Goal: Find specific page/section: Find specific page/section

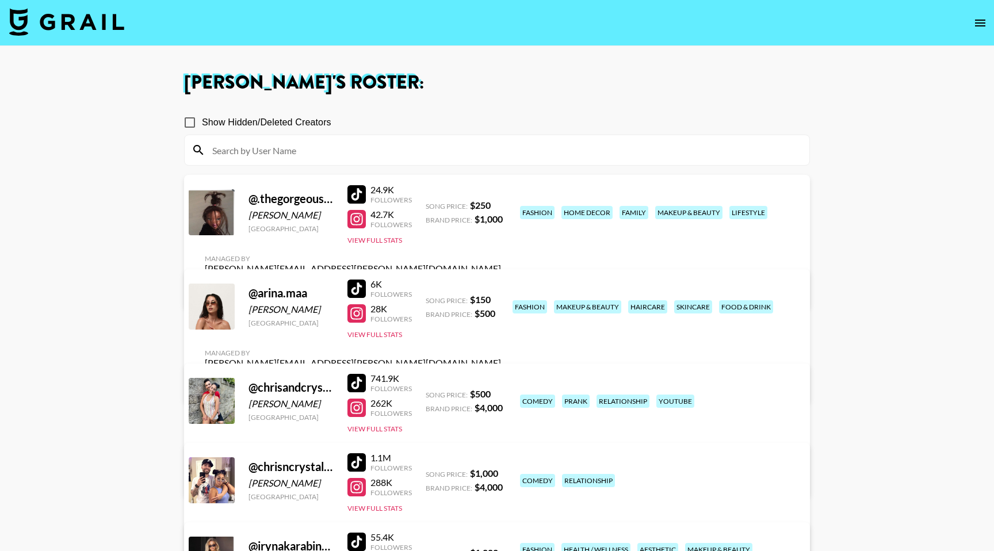
click at [981, 25] on icon "open drawer" at bounding box center [980, 23] width 10 height 7
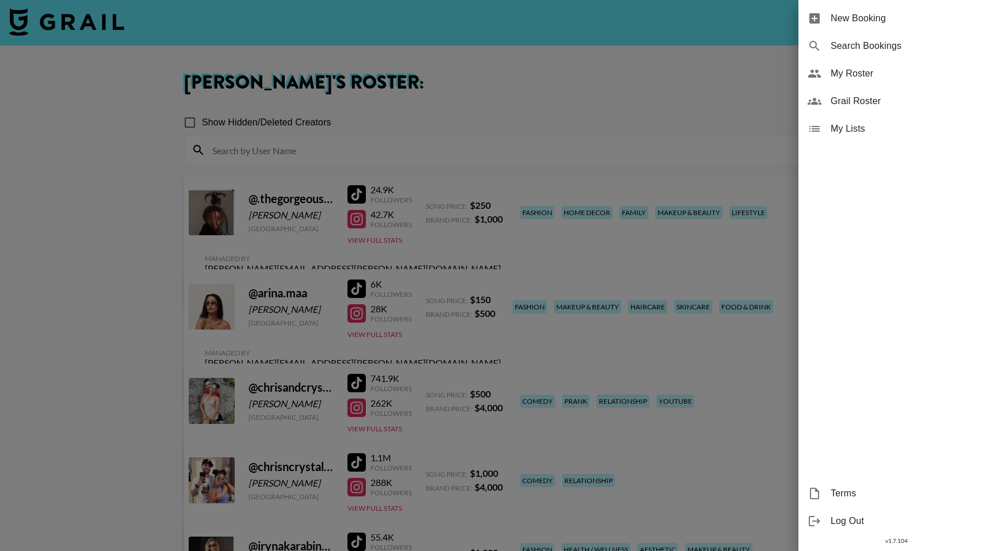
click at [852, 95] on span "Grail Roster" at bounding box center [908, 101] width 154 height 14
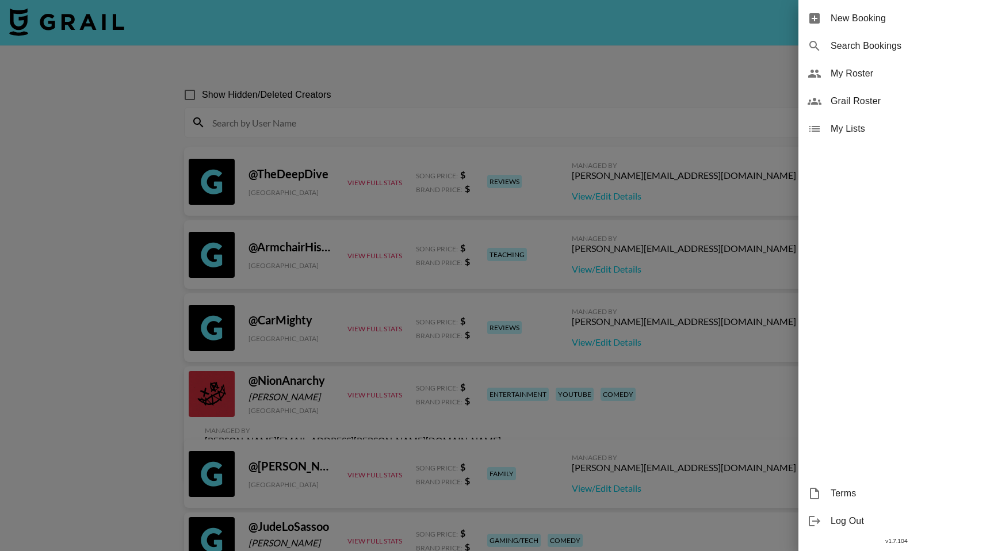
click at [259, 122] on div at bounding box center [497, 275] width 994 height 551
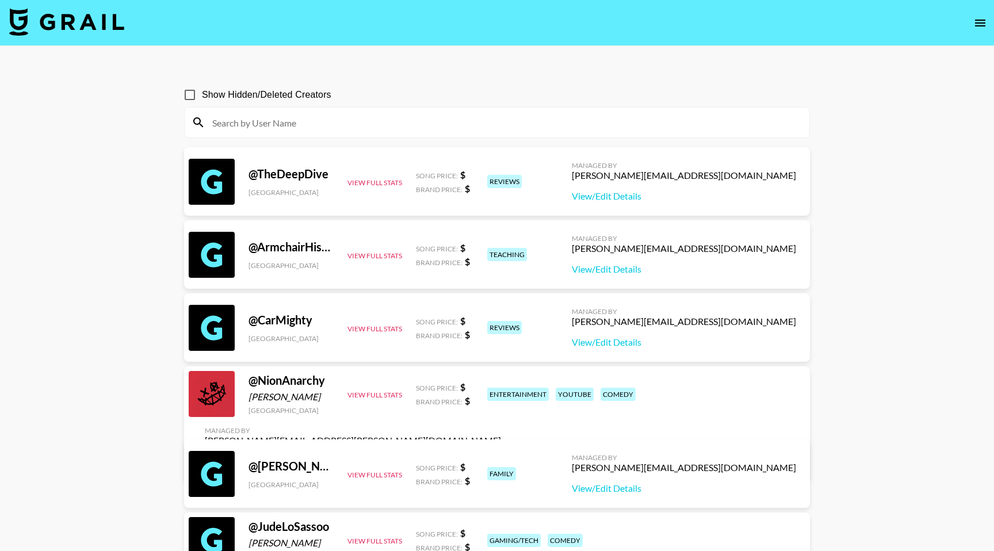
click at [259, 122] on input at bounding box center [503, 122] width 597 height 18
paste input "[PERSON_NAME]'s profile picture [PERSON_NAME]"
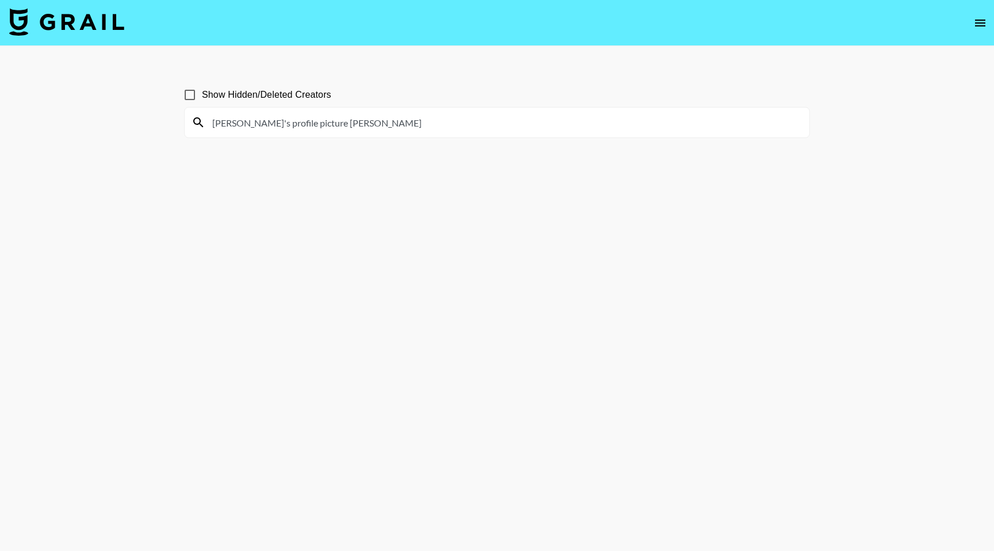
paste input
drag, startPoint x: 257, startPoint y: 121, endPoint x: 201, endPoint y: 127, distance: 56.7
click at [201, 127] on div "[PERSON_NAME]" at bounding box center [497, 123] width 625 height 30
paste input "v"
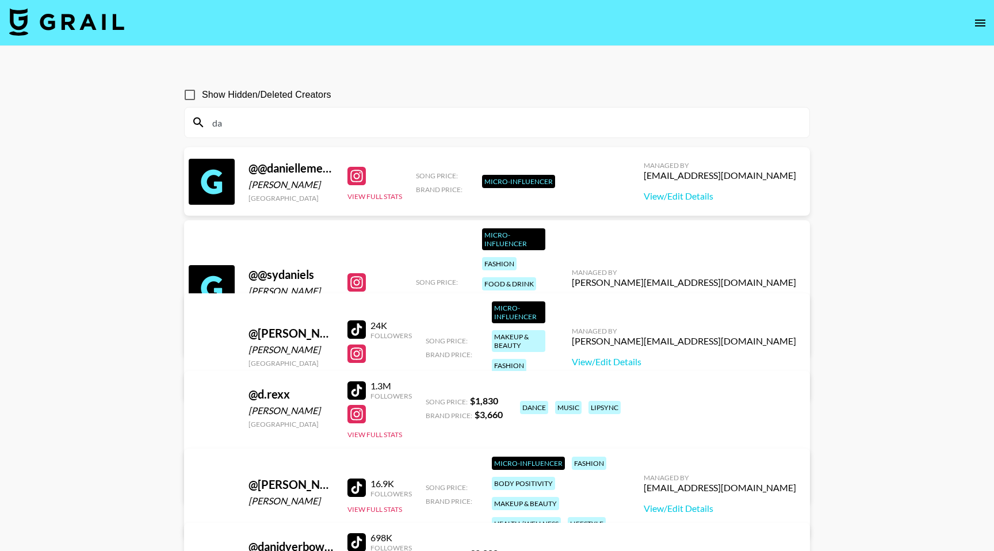
type input "d"
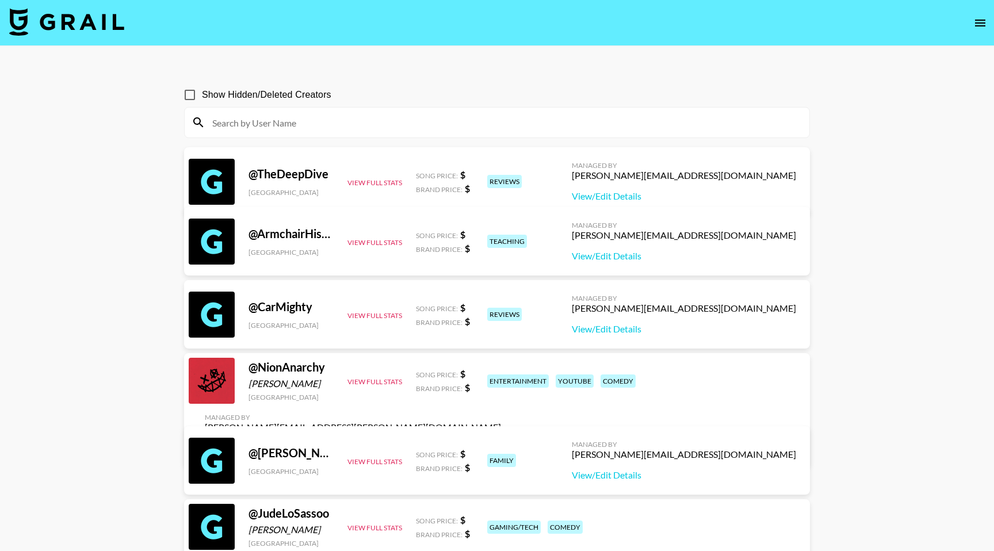
click at [246, 115] on input at bounding box center [503, 122] width 597 height 18
paste input "[PERSON_NAME]"
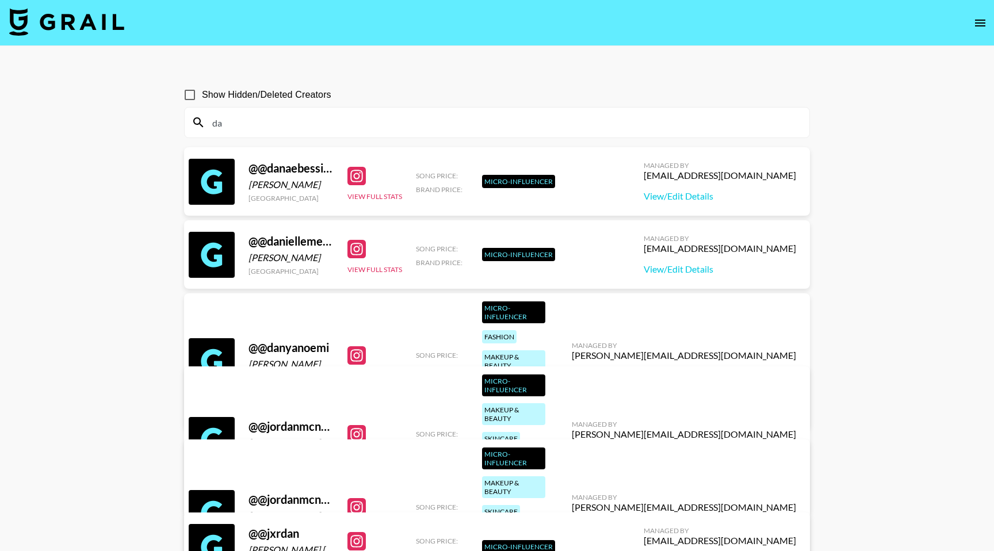
type input "d"
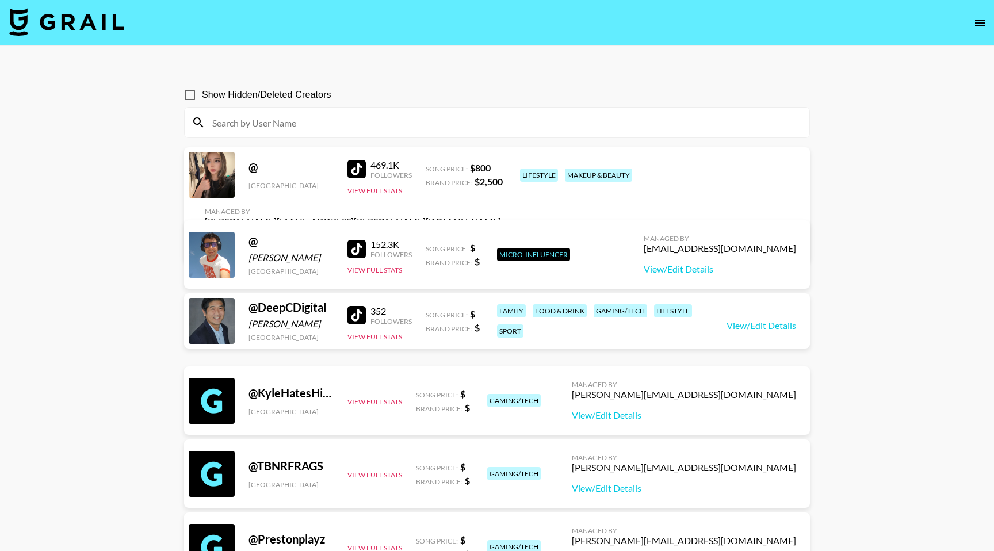
click at [292, 125] on input at bounding box center [503, 122] width 597 height 18
paste input "carameldrop201"
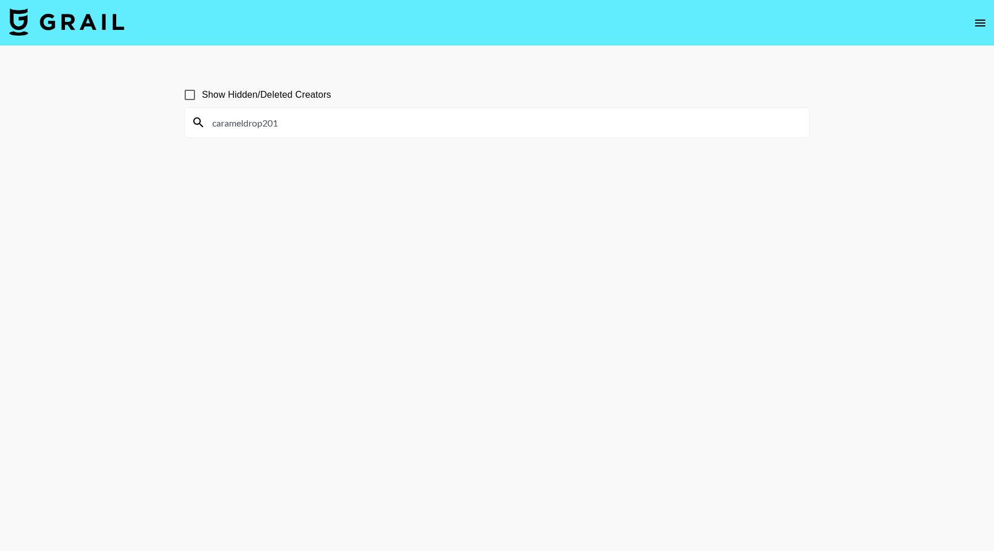
type input "carameldrop201"
